Goal: Task Accomplishment & Management: Complete application form

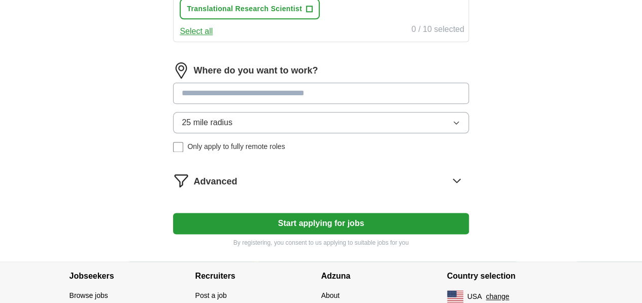
scroll to position [583, 0]
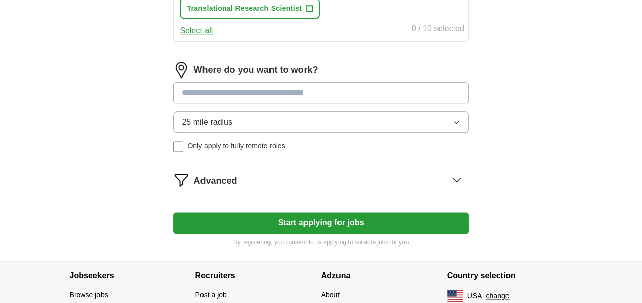
click at [291, 103] on input at bounding box center [320, 92] width 295 height 21
click at [292, 103] on input at bounding box center [320, 92] width 295 height 21
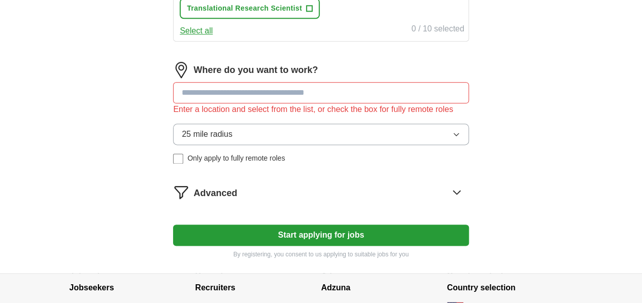
click at [291, 150] on div "Where do you want to work? Enter a location and select from the list, or check …" at bounding box center [320, 117] width 295 height 110
click at [269, 145] on button "25 mile radius" at bounding box center [320, 134] width 295 height 21
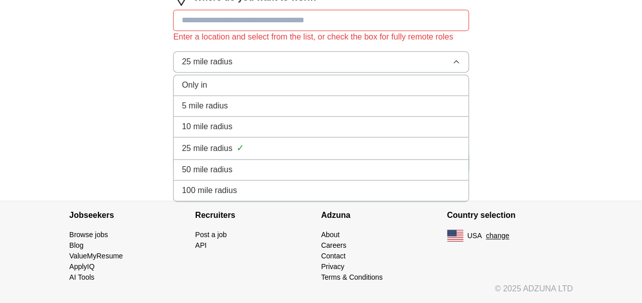
scroll to position [670, 0]
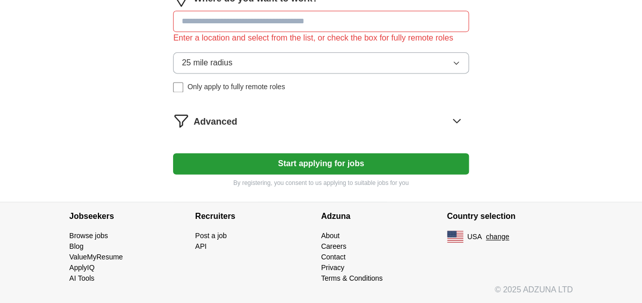
scroll to position [651, 0]
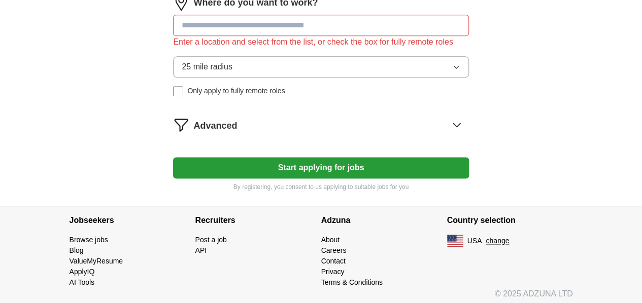
click at [383, 36] on input at bounding box center [320, 25] width 295 height 21
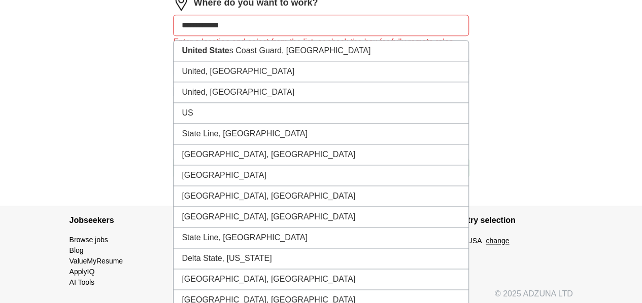
type input "**********"
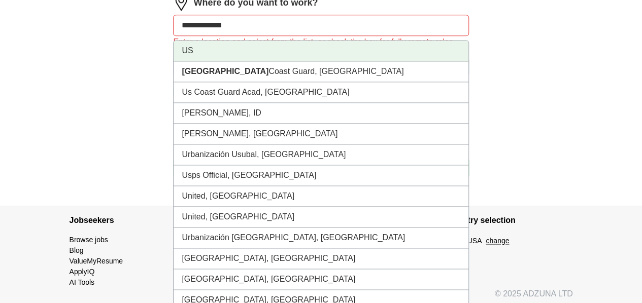
click at [324, 61] on li "US" at bounding box center [320, 51] width 294 height 21
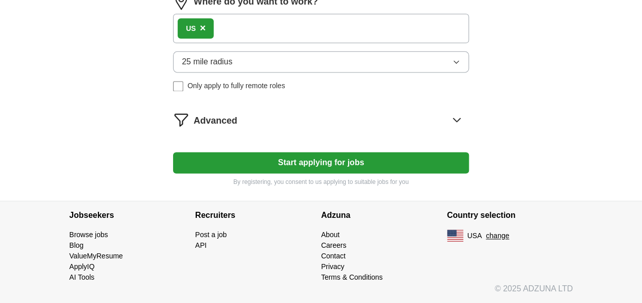
scroll to position [664, 0]
click at [330, 73] on button "25 mile radius" at bounding box center [320, 61] width 295 height 21
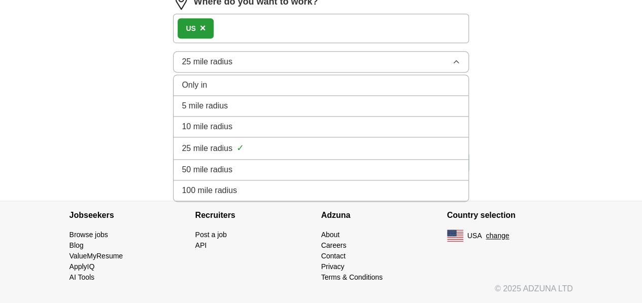
click at [324, 91] on div "Only in" at bounding box center [321, 85] width 278 height 12
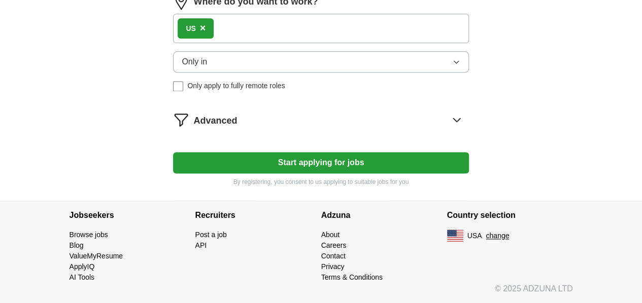
scroll to position [671, 0]
click at [338, 164] on button "Start applying for jobs" at bounding box center [320, 162] width 295 height 21
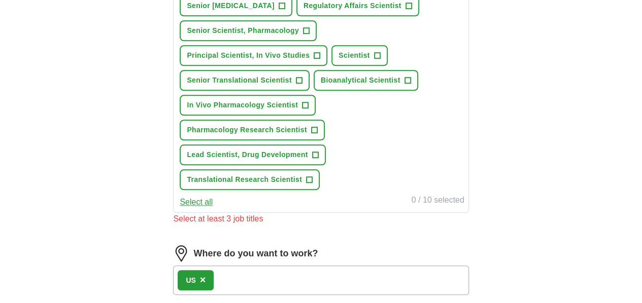
scroll to position [411, 0]
click at [308, 110] on span "+" at bounding box center [305, 106] width 6 height 8
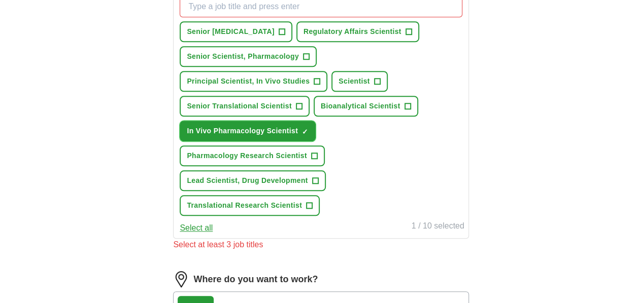
scroll to position [385, 0]
click at [292, 109] on span "Senior Translational Scientist" at bounding box center [239, 106] width 105 height 11
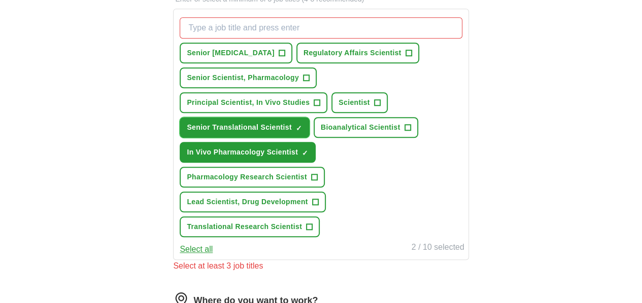
scroll to position [363, 0]
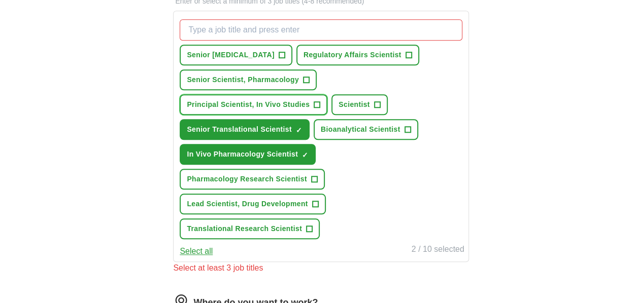
click at [302, 100] on span "Principal Scientist, In Vivo Studies" at bounding box center [248, 104] width 123 height 11
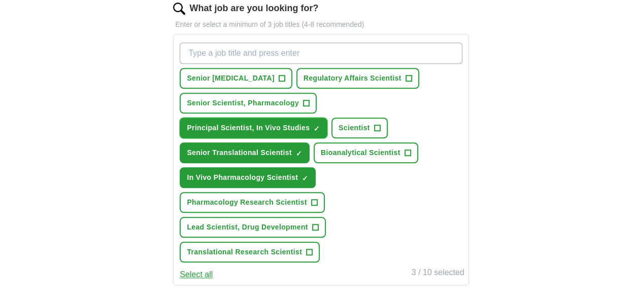
scroll to position [338, 0]
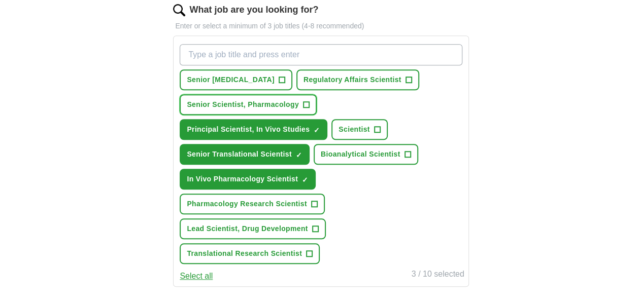
click at [299, 102] on span "Senior Scientist, Pharmacology" at bounding box center [243, 104] width 112 height 11
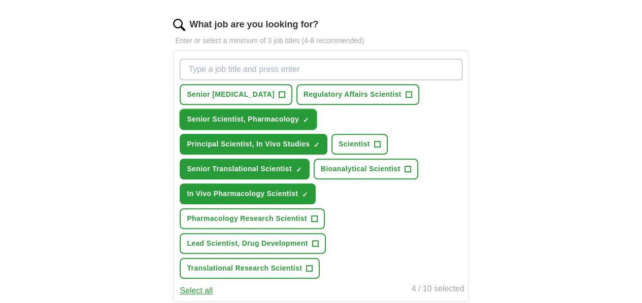
scroll to position [321, 0]
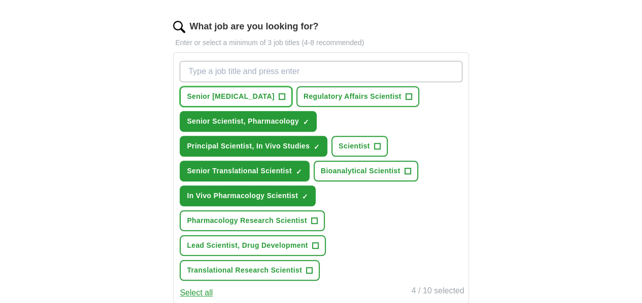
click at [274, 93] on span "Senior [MEDICAL_DATA]" at bounding box center [231, 96] width 88 height 11
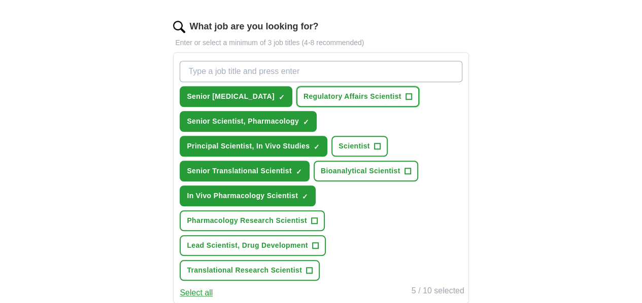
click at [339, 98] on span "Regulatory Affairs Scientist" at bounding box center [352, 96] width 98 height 11
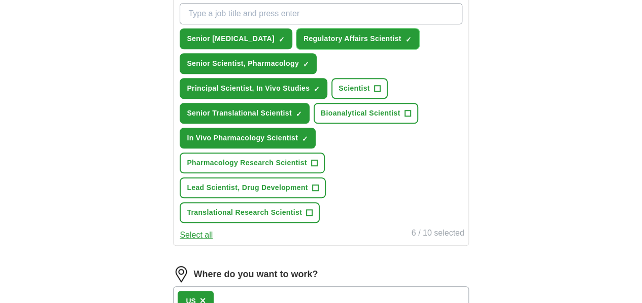
scroll to position [380, 0]
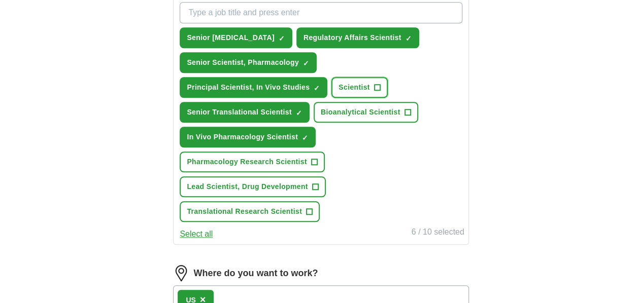
click at [370, 88] on span "Scientist" at bounding box center [353, 87] width 31 height 11
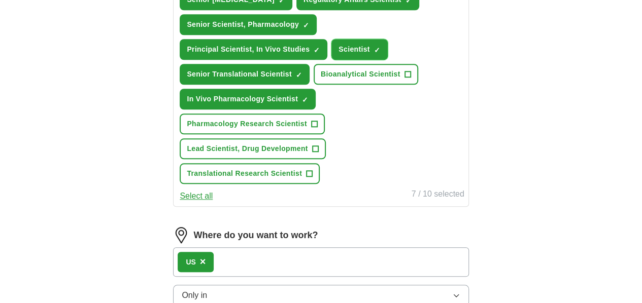
scroll to position [418, 0]
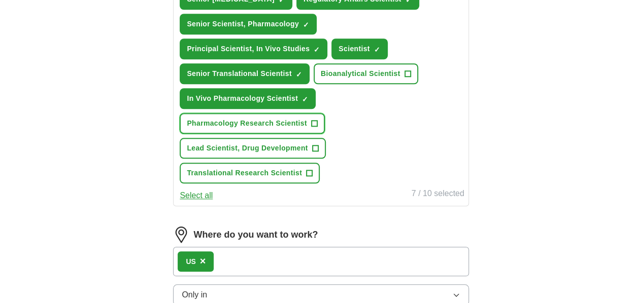
click at [279, 129] on span "Pharmacology Research Scientist" at bounding box center [247, 123] width 120 height 11
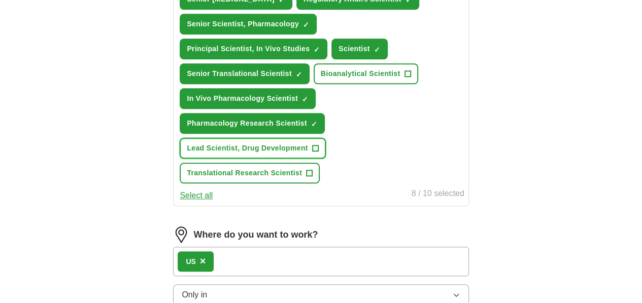
click at [285, 154] on span "Lead Scientist, Drug Development" at bounding box center [247, 148] width 121 height 11
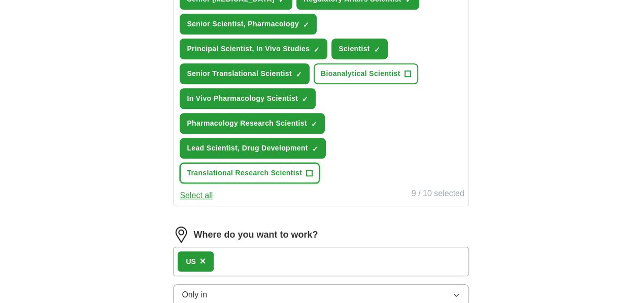
click at [286, 179] on span "Translational Research Scientist" at bounding box center [244, 173] width 115 height 11
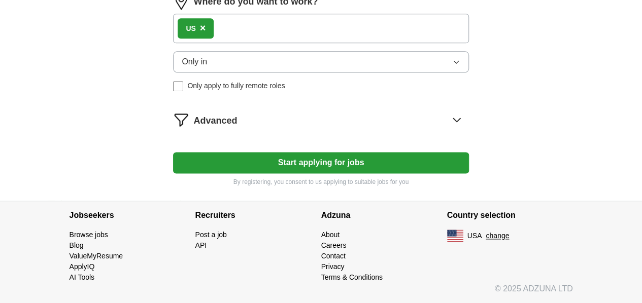
scroll to position [674, 0]
click at [294, 165] on button "Start applying for jobs" at bounding box center [320, 162] width 295 height 21
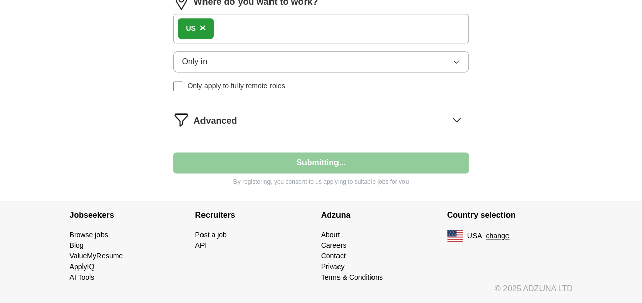
select select "**"
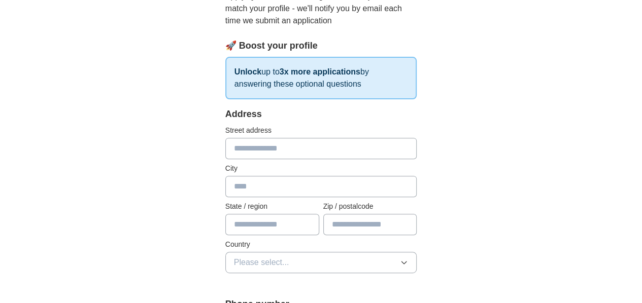
scroll to position [126, 0]
click at [297, 145] on input "text" at bounding box center [321, 147] width 192 height 21
type input "**********"
type input "*********"
type input "**"
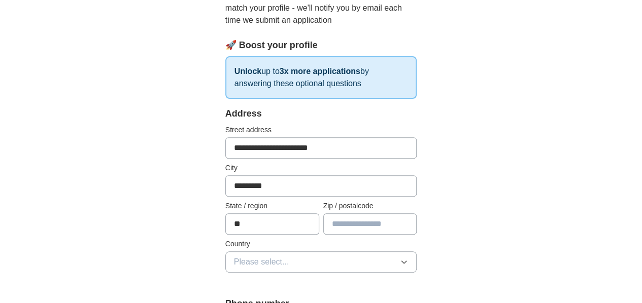
type input "*****"
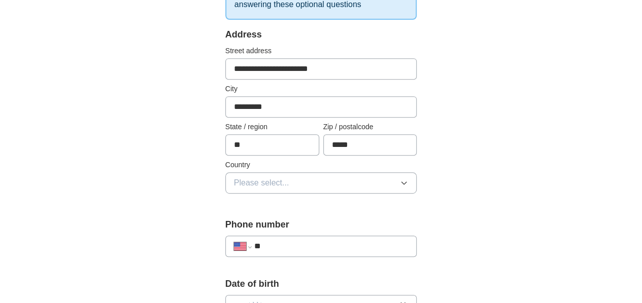
scroll to position [215, 0]
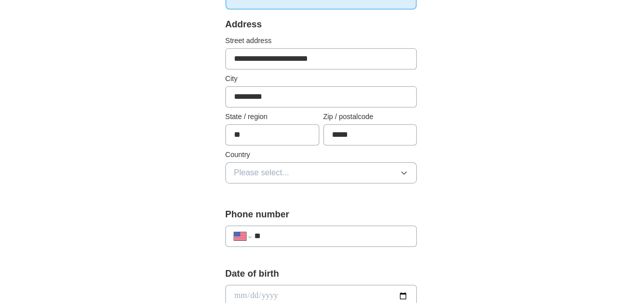
click at [297, 169] on button "Please select..." at bounding box center [321, 172] width 192 height 21
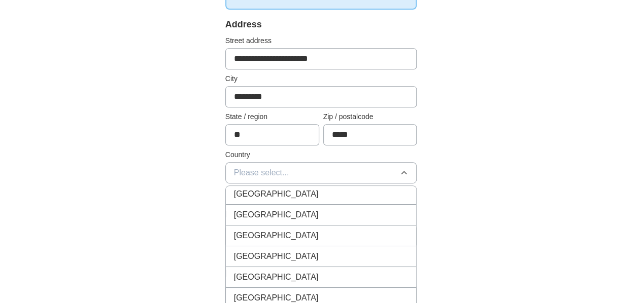
scroll to position [0, 0]
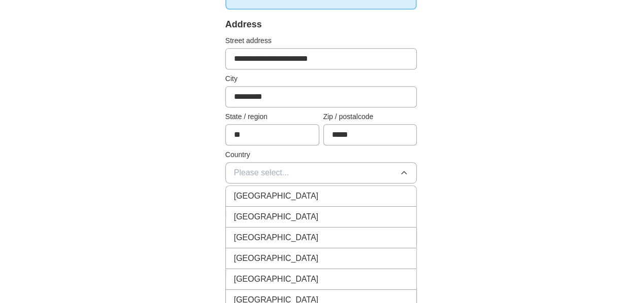
click at [301, 218] on div "United States" at bounding box center [321, 217] width 174 height 12
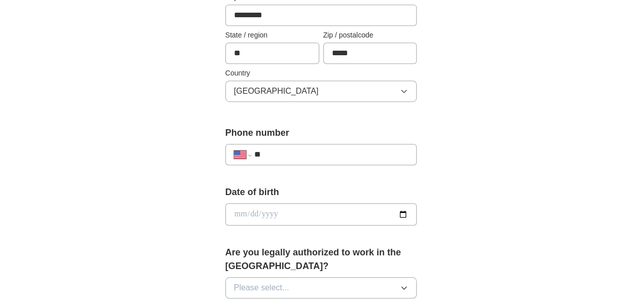
scroll to position [297, 0]
click at [311, 158] on input "**" at bounding box center [331, 154] width 154 height 12
type input "**********"
select select "**"
type input "**********"
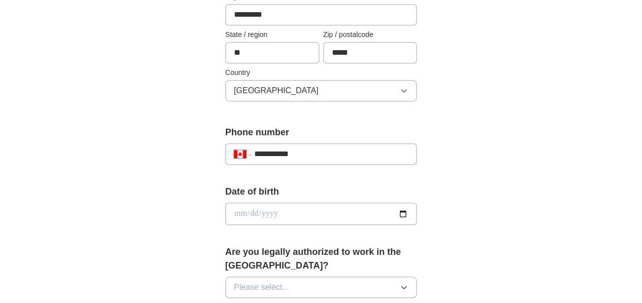
select select "**"
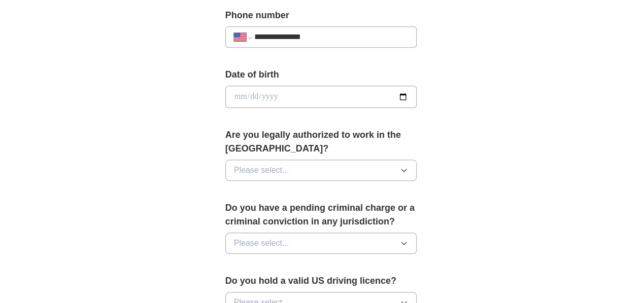
scroll to position [415, 0]
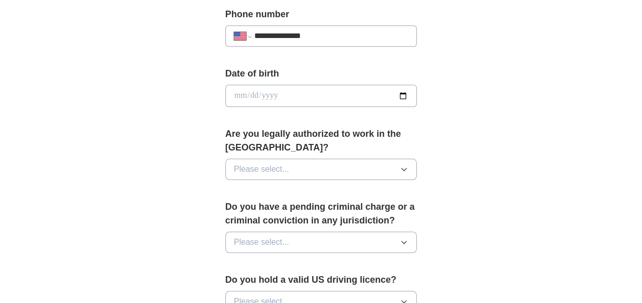
type input "**********"
click at [417, 97] on input "date" at bounding box center [321, 96] width 192 height 22
type input "**********"
click at [255, 97] on input "**********" at bounding box center [321, 96] width 192 height 22
type input "**********"
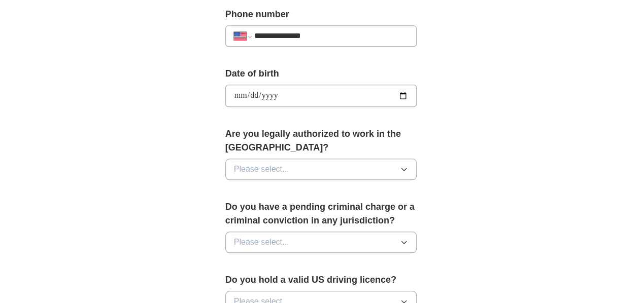
type input "**********"
click at [225, 92] on input "**********" at bounding box center [321, 96] width 192 height 22
type input "**********"
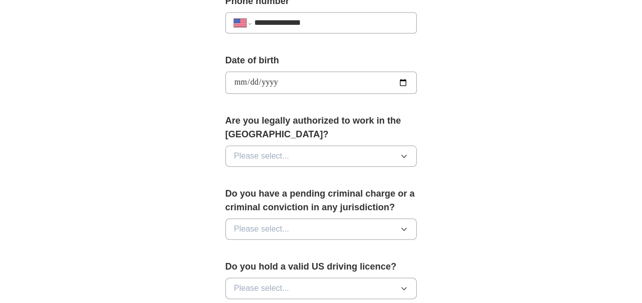
scroll to position [430, 0]
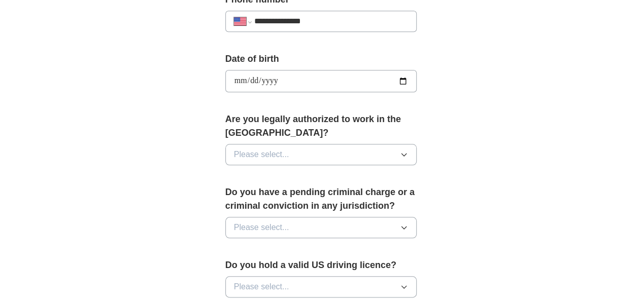
click at [306, 127] on div "Are you legally authorized to work in the US? Please select..." at bounding box center [321, 143] width 192 height 61
click at [307, 144] on button "Please select..." at bounding box center [321, 154] width 192 height 21
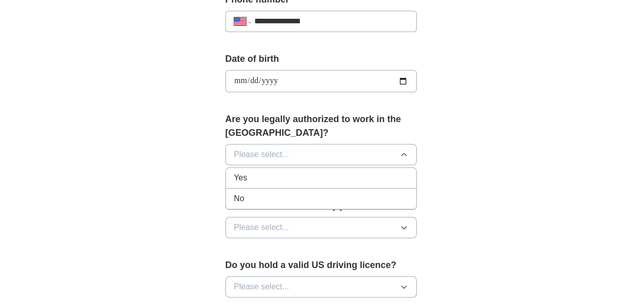
click at [303, 172] on div "Yes" at bounding box center [321, 178] width 174 height 12
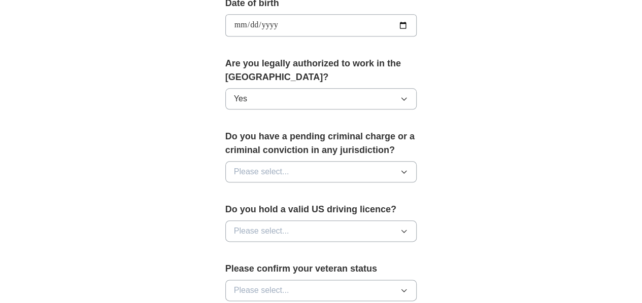
scroll to position [487, 0]
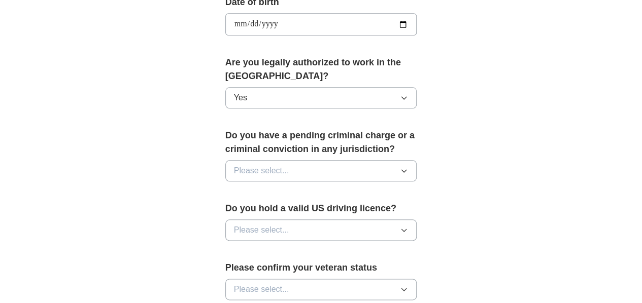
click at [304, 160] on button "Please select..." at bounding box center [321, 170] width 192 height 21
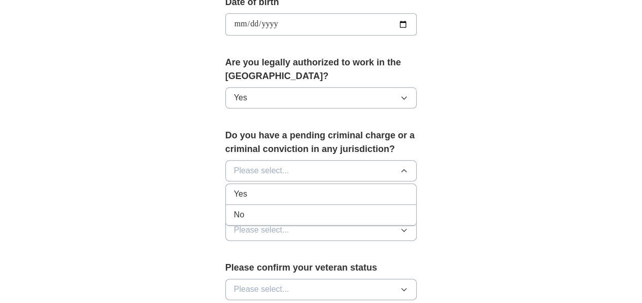
click at [312, 209] on div "No" at bounding box center [321, 215] width 174 height 12
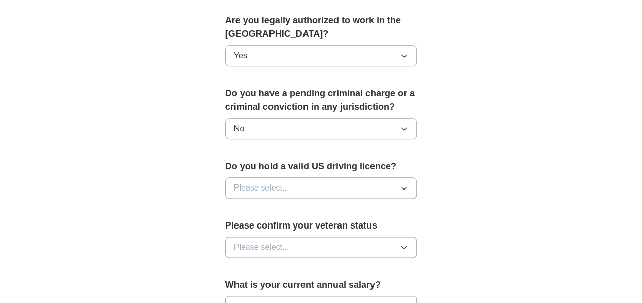
scroll to position [530, 0]
click at [316, 177] on button "Please select..." at bounding box center [321, 187] width 192 height 21
click at [316, 205] on div "Yes" at bounding box center [321, 211] width 174 height 12
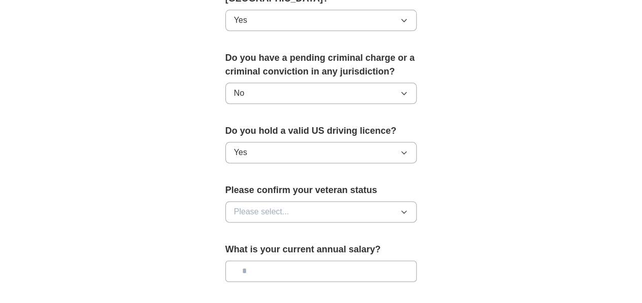
scroll to position [569, 0]
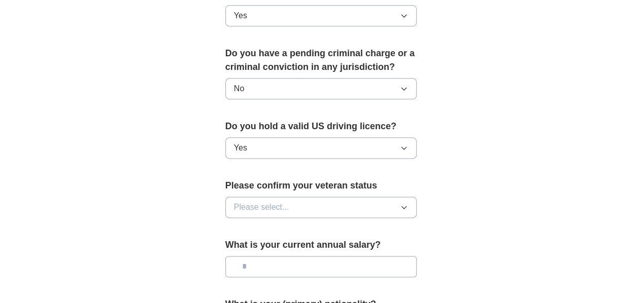
click at [316, 197] on button "Please select..." at bounding box center [321, 207] width 192 height 21
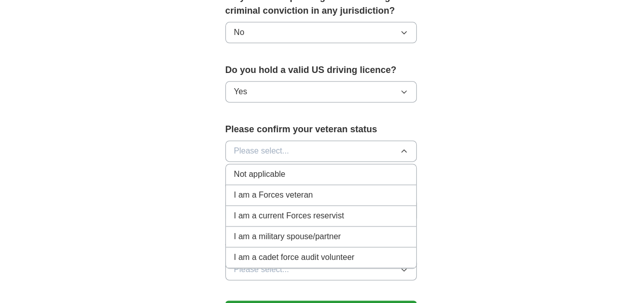
scroll to position [626, 0]
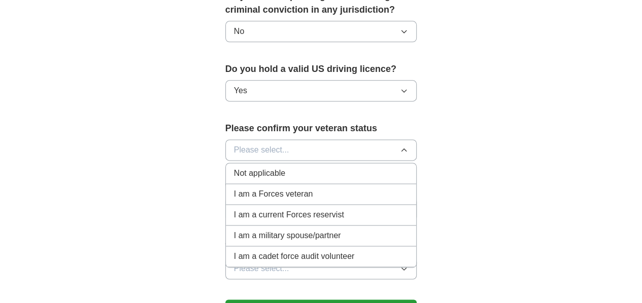
click at [319, 167] on div "Not applicable" at bounding box center [321, 173] width 174 height 12
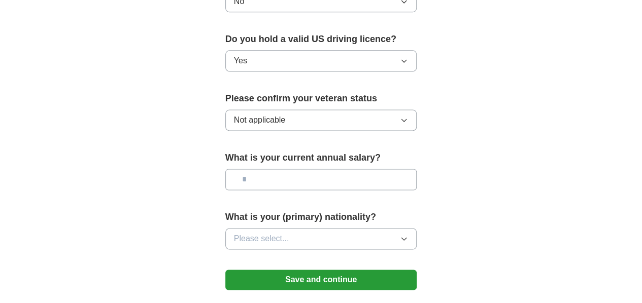
scroll to position [657, 0]
click at [319, 168] on input "text" at bounding box center [321, 178] width 192 height 21
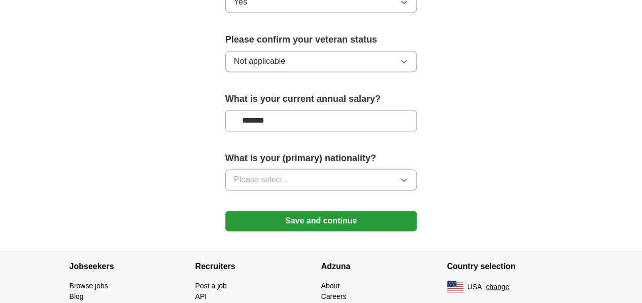
scroll to position [716, 0]
type input "*******"
click at [320, 169] on button "Please select..." at bounding box center [321, 179] width 192 height 21
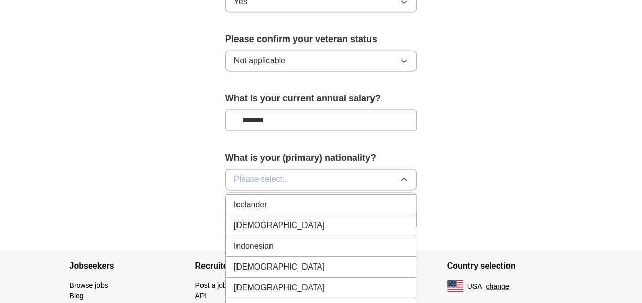
scroll to position [1642, 0]
click at [319, 260] on div "Iranian" at bounding box center [321, 266] width 174 height 12
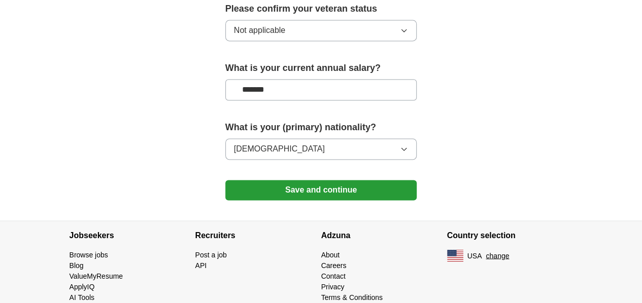
scroll to position [748, 0]
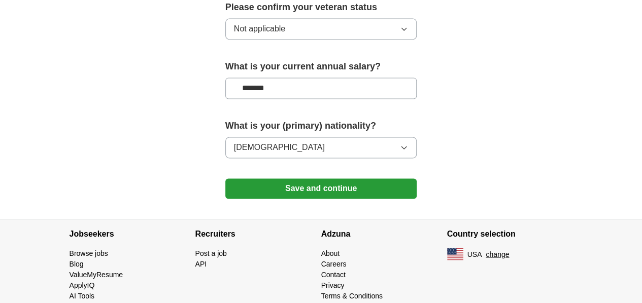
click at [318, 179] on button "Save and continue" at bounding box center [321, 189] width 192 height 20
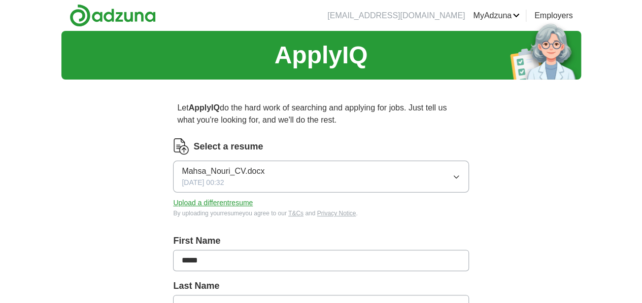
click at [263, 144] on label "Select a resume" at bounding box center [227, 147] width 69 height 14
click at [189, 147] on img at bounding box center [181, 146] width 16 height 16
click at [294, 191] on button "Mahsa_Nouri_CV.docx [DATE] 00:32" at bounding box center [320, 177] width 295 height 32
click at [253, 203] on button "Upload a different resume" at bounding box center [213, 203] width 80 height 11
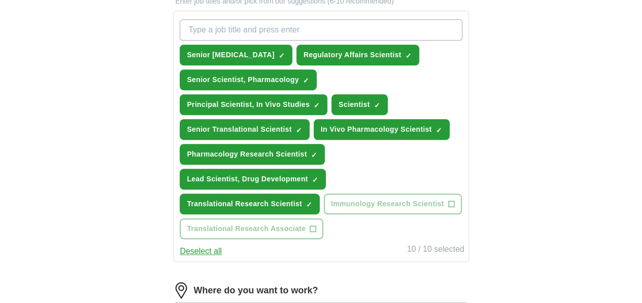
scroll to position [362, 0]
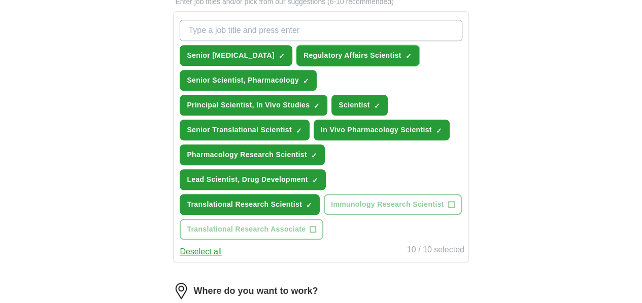
click at [326, 54] on span "Regulatory Affairs Scientist" at bounding box center [352, 55] width 98 height 11
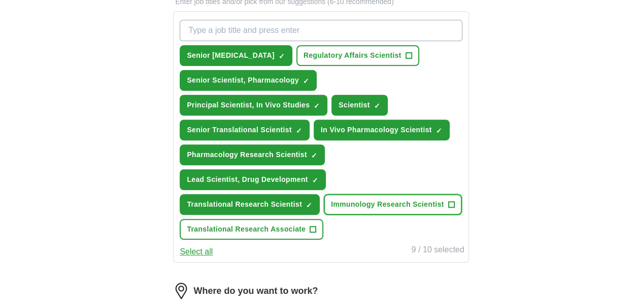
click at [331, 210] on span "Immunology Research Scientist" at bounding box center [387, 204] width 113 height 11
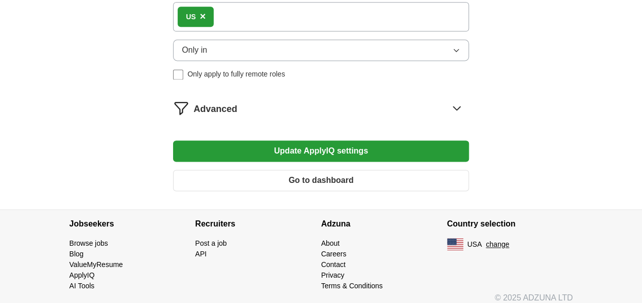
scroll to position [664, 0]
click at [453, 110] on icon at bounding box center [456, 108] width 7 height 4
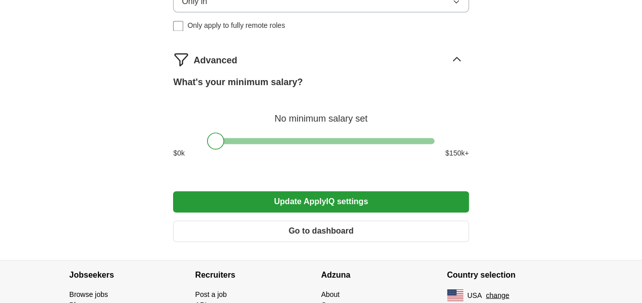
scroll to position [713, 0]
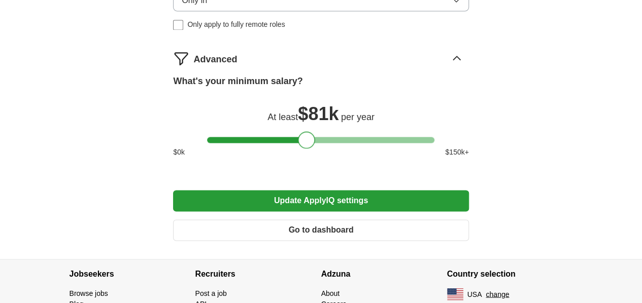
click at [306, 143] on div at bounding box center [320, 140] width 227 height 6
drag, startPoint x: 303, startPoint y: 185, endPoint x: 206, endPoint y: 190, distance: 97.5
click at [206, 143] on div at bounding box center [320, 140] width 295 height 6
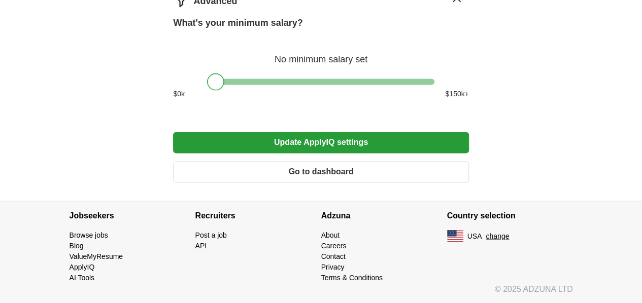
scroll to position [818, 0]
click at [314, 144] on button "Update ApplyIQ settings" at bounding box center [320, 142] width 295 height 21
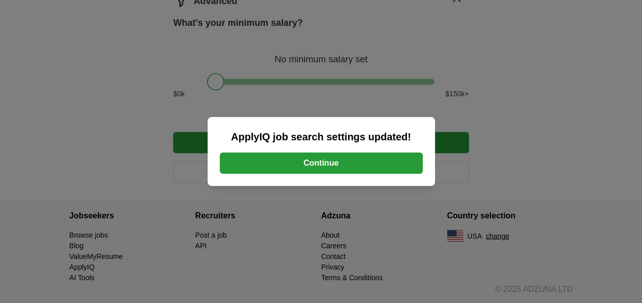
click at [318, 157] on button "Continue" at bounding box center [321, 163] width 203 height 21
